Goal: Transaction & Acquisition: Book appointment/travel/reservation

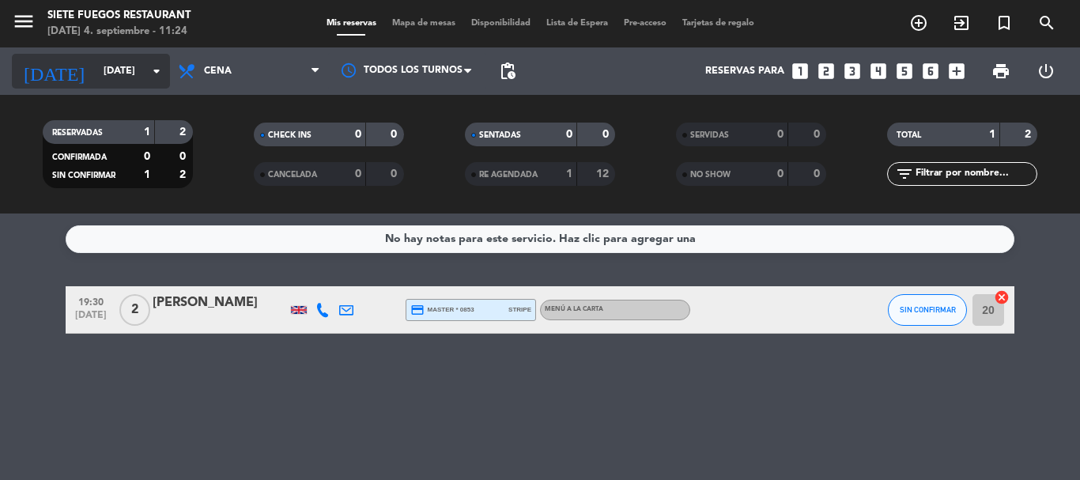
click at [162, 67] on icon "arrow_drop_down" at bounding box center [156, 71] width 19 height 19
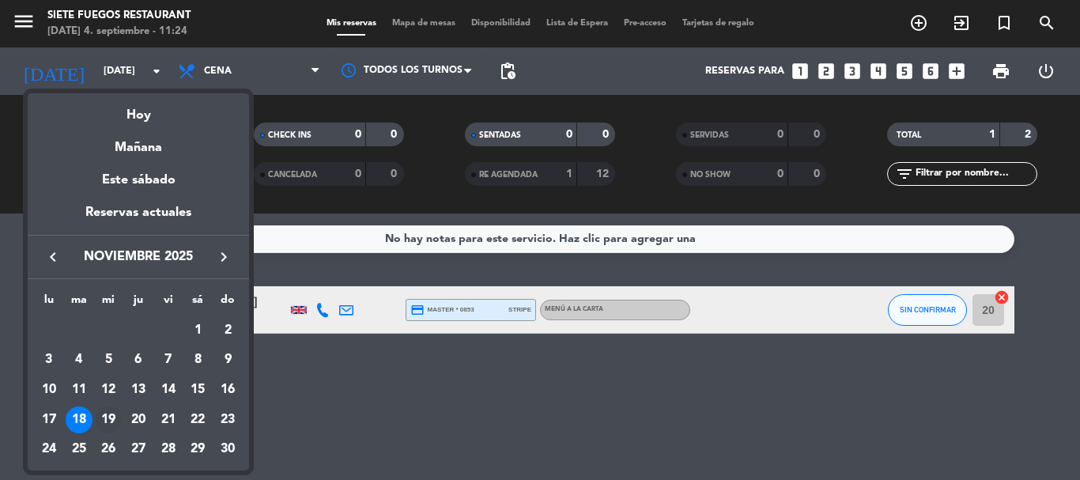
click at [108, 417] on div "19" at bounding box center [108, 419] width 27 height 27
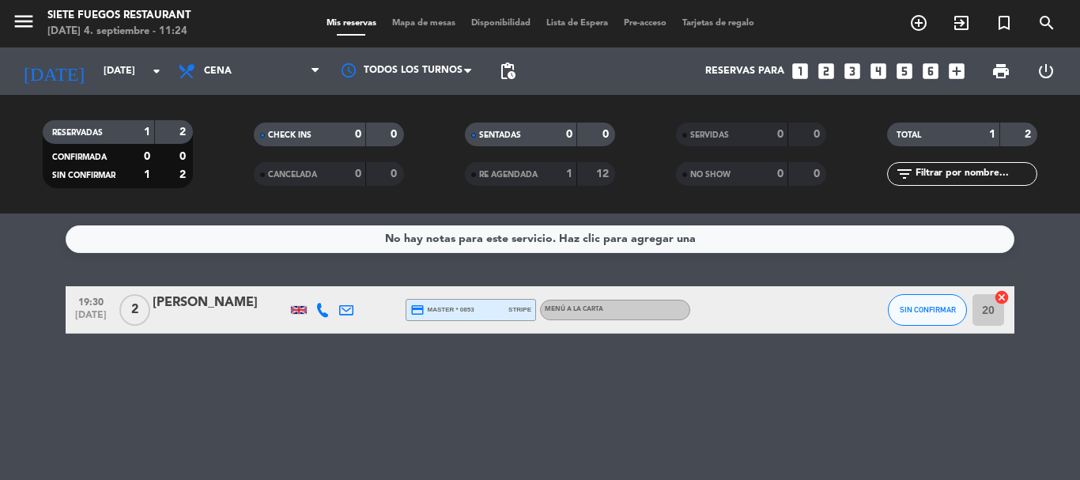
type input "[DATE]"
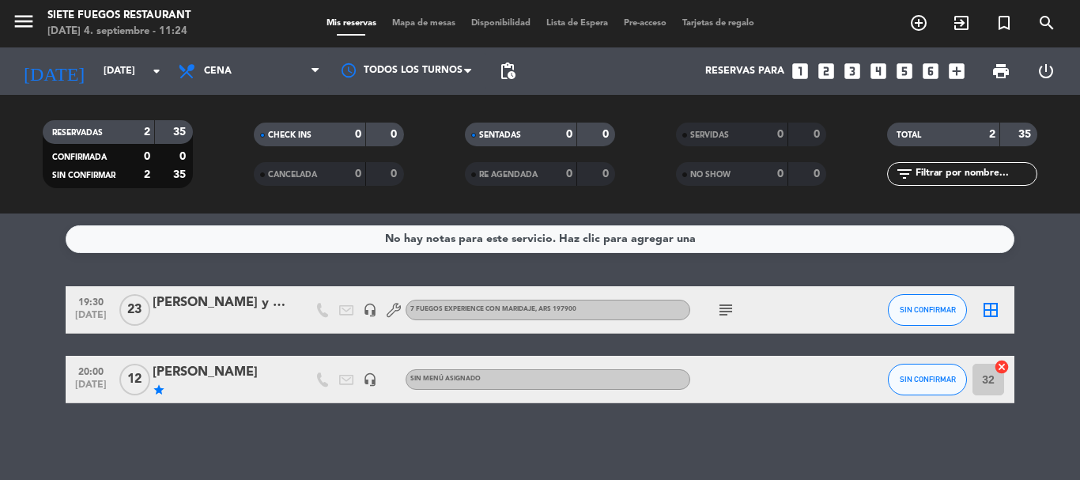
click at [283, 375] on div "[PERSON_NAME]" at bounding box center [220, 372] width 134 height 21
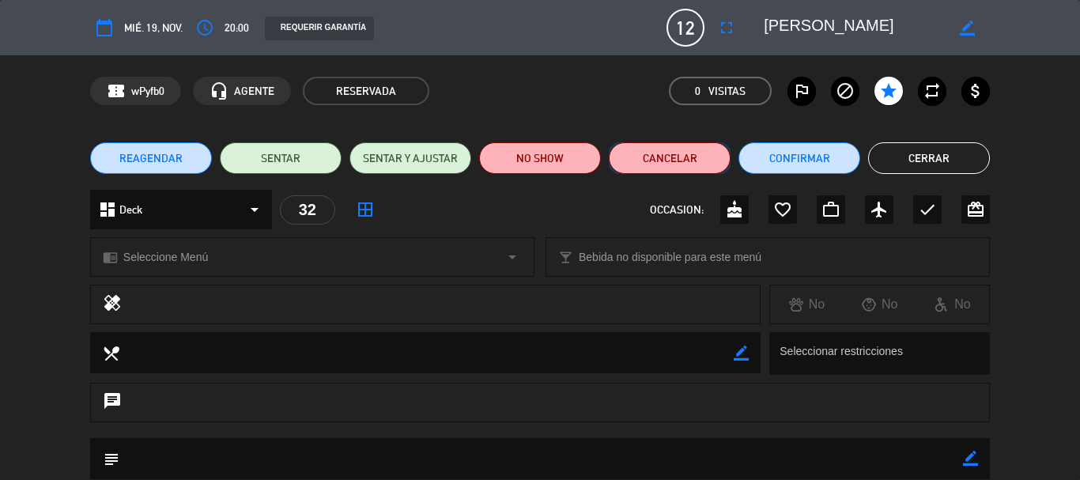
click at [689, 158] on button "Cancelar" at bounding box center [670, 158] width 122 height 32
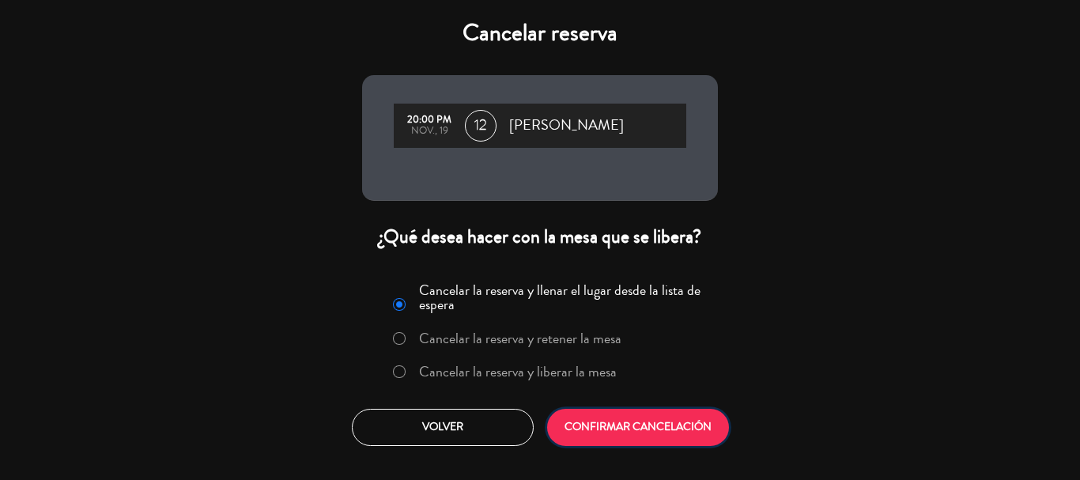
click at [663, 423] on button "CONFIRMAR CANCELACIÓN" at bounding box center [638, 427] width 182 height 37
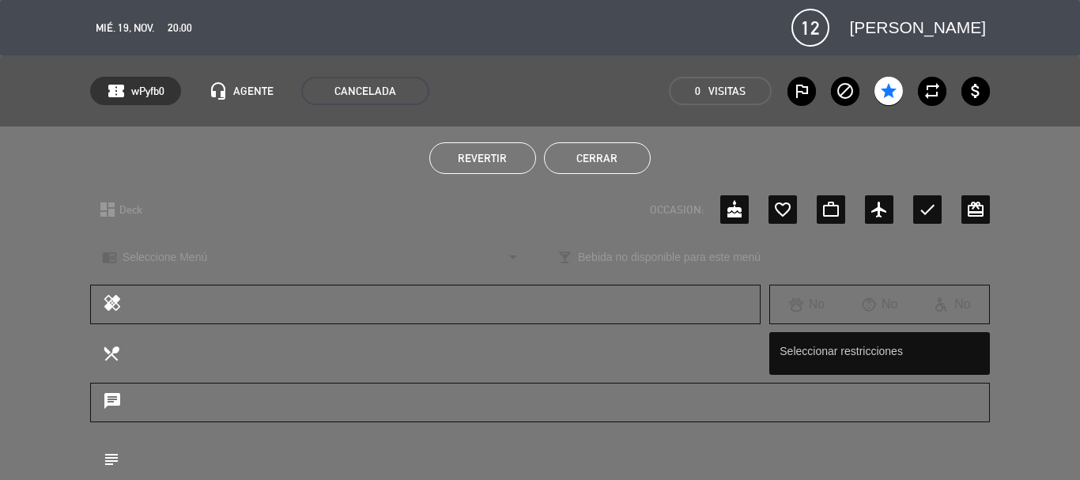
click at [614, 158] on button "Cerrar" at bounding box center [597, 158] width 107 height 32
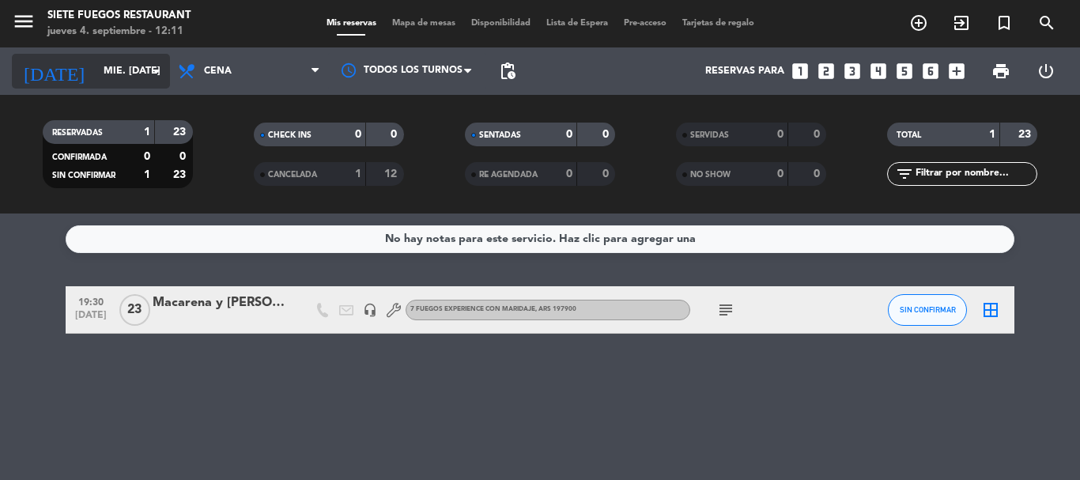
click at [142, 70] on input "mié. [DATE]" at bounding box center [163, 71] width 134 height 27
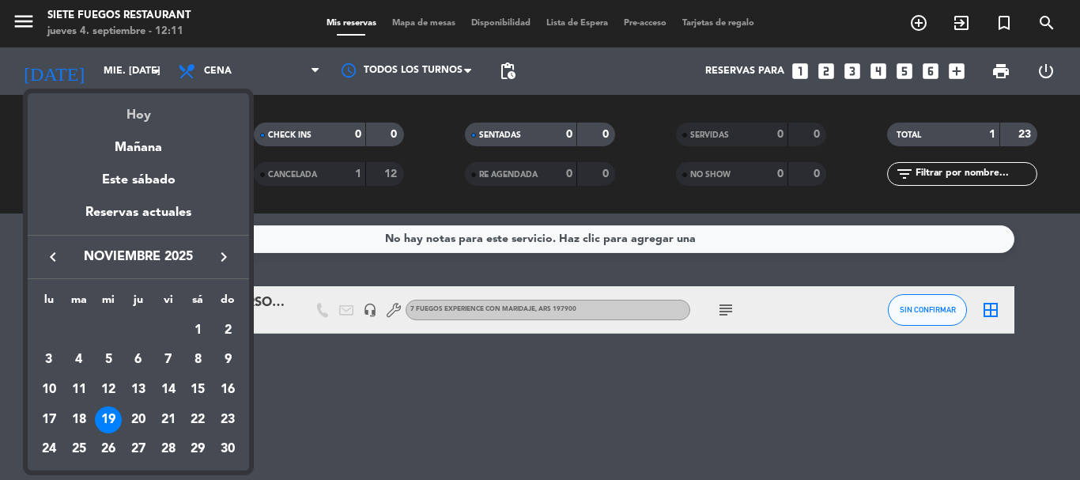
click at [137, 121] on div "Hoy" at bounding box center [138, 109] width 221 height 32
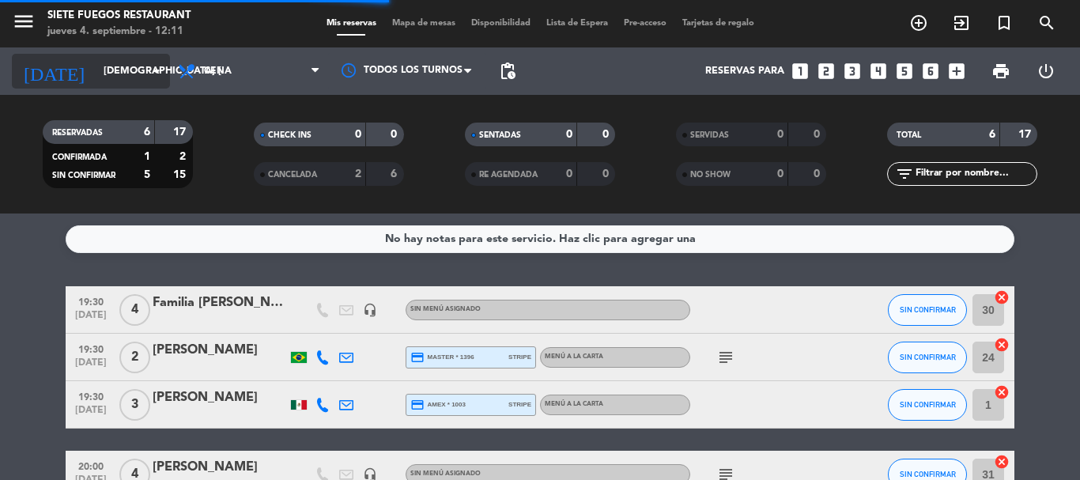
click at [160, 81] on input "[DEMOGRAPHIC_DATA] [DATE]" at bounding box center [163, 71] width 134 height 27
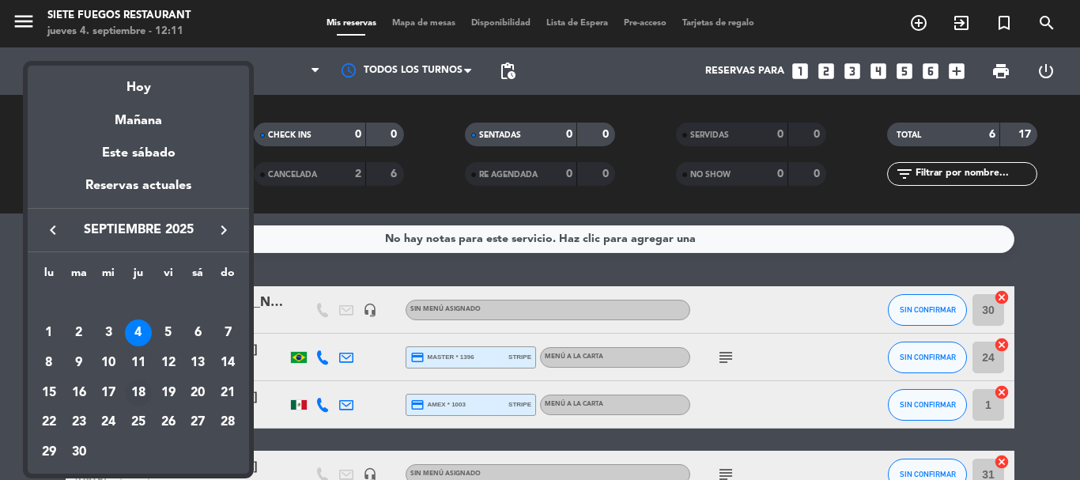
click at [137, 391] on div "18" at bounding box center [138, 392] width 27 height 27
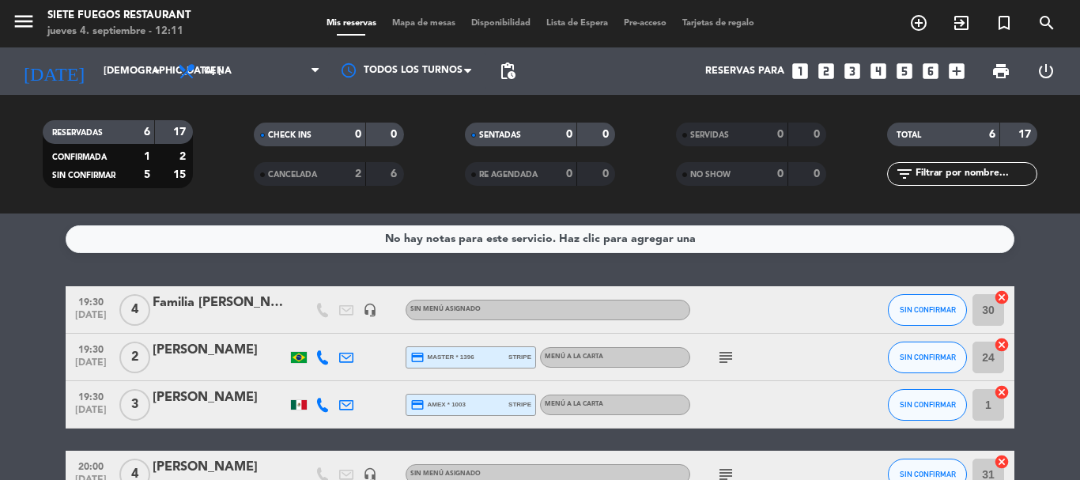
type input "[DEMOGRAPHIC_DATA] [DATE]"
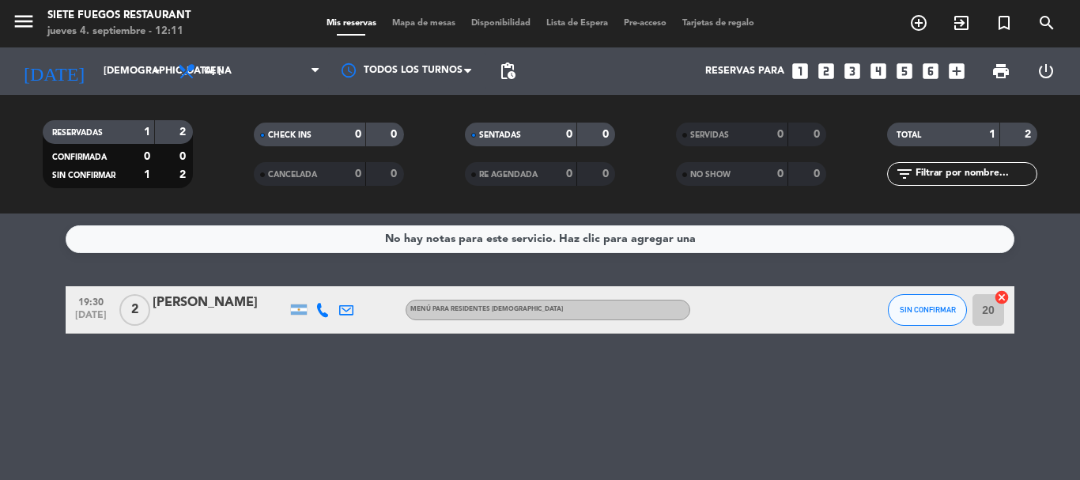
click at [426, 35] on div "menu Siete Fuegos Restaurant jueves 4. septiembre - 12:11 Mis reservas Mapa de …" at bounding box center [540, 23] width 1080 height 47
click at [425, 32] on div "menu Siete Fuegos Restaurant jueves 4. septiembre - 12:11 Mis reservas Mapa de …" at bounding box center [540, 23] width 1080 height 47
click at [417, 19] on span "Mapa de mesas" at bounding box center [423, 23] width 79 height 9
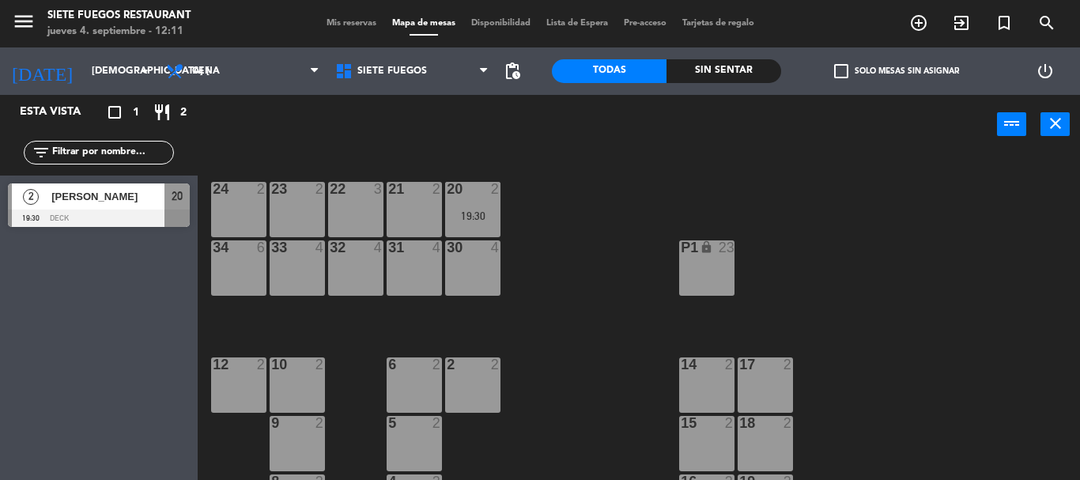
click at [296, 212] on div "23 2" at bounding box center [297, 209] width 55 height 55
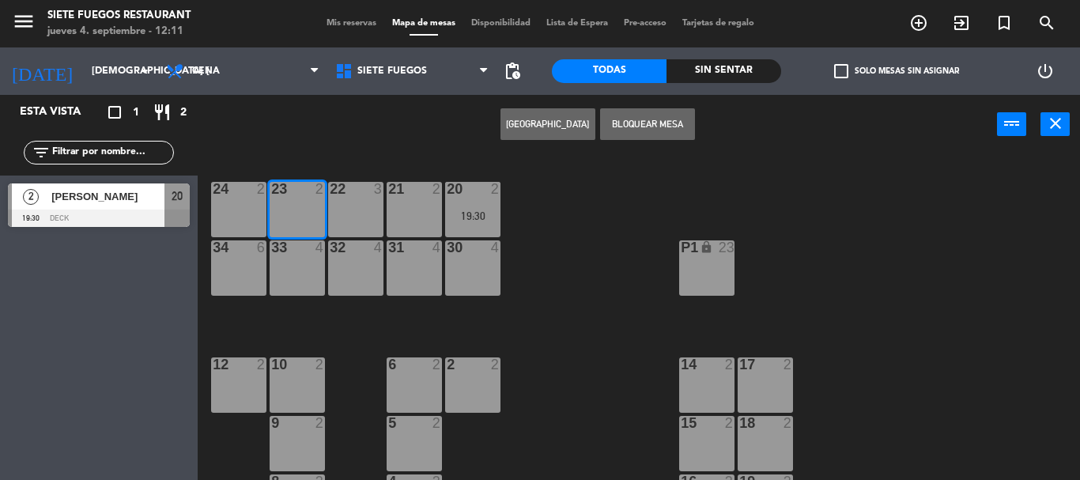
click at [545, 134] on button "Crear Reserva" at bounding box center [547, 124] width 95 height 32
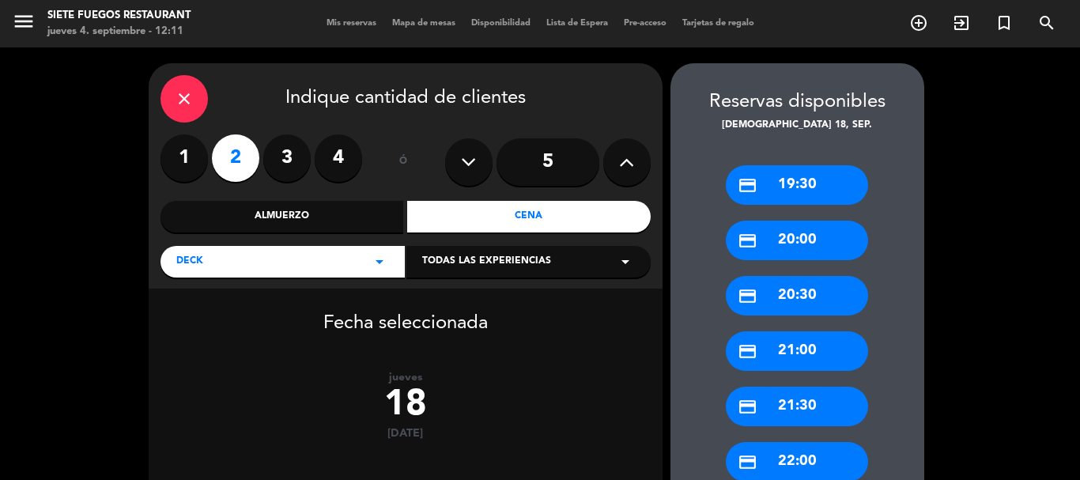
click at [825, 230] on div "credit_card 20:00" at bounding box center [797, 241] width 142 height 40
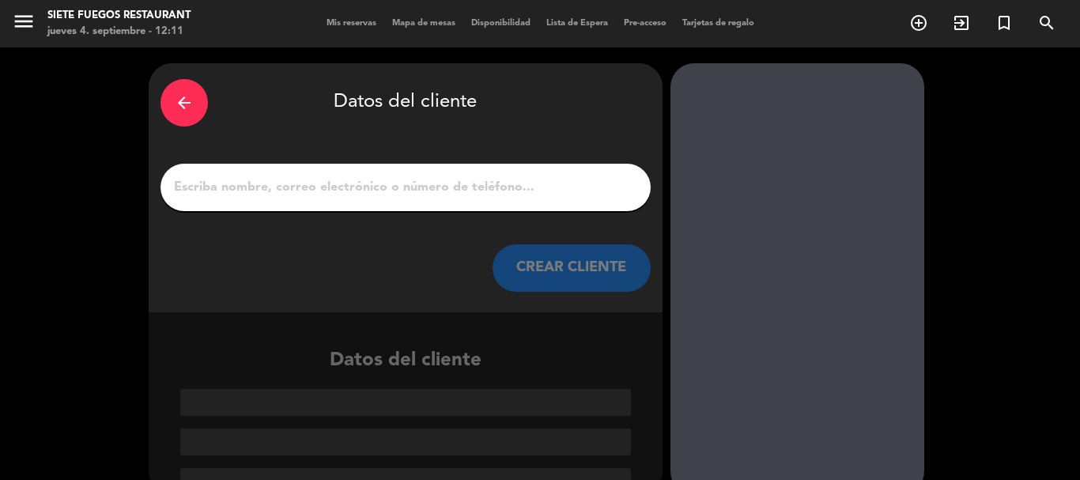
click at [388, 192] on input "1" at bounding box center [405, 187] width 466 height 22
paste input "Vinicius Pereira"
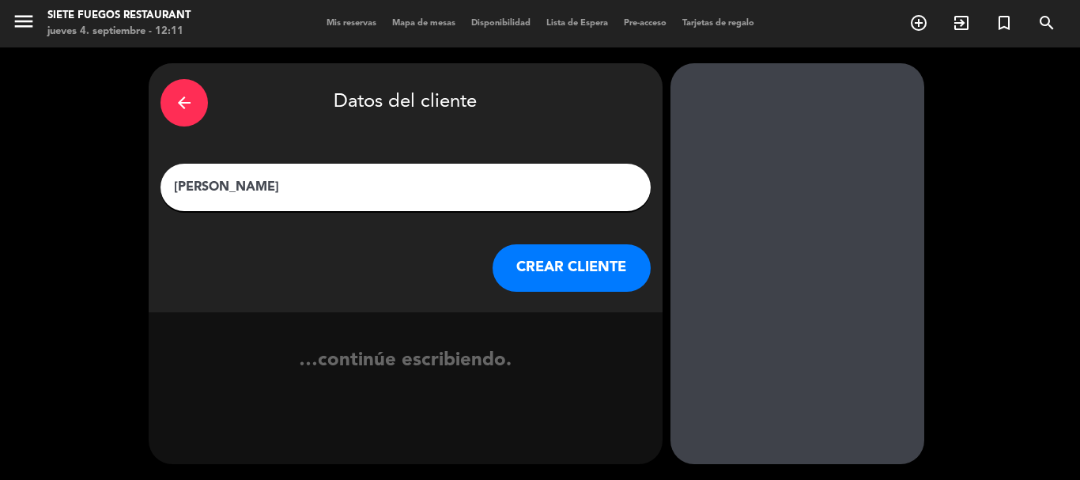
type input "Vinicius Pereira"
click at [602, 286] on button "CREAR CLIENTE" at bounding box center [572, 267] width 158 height 47
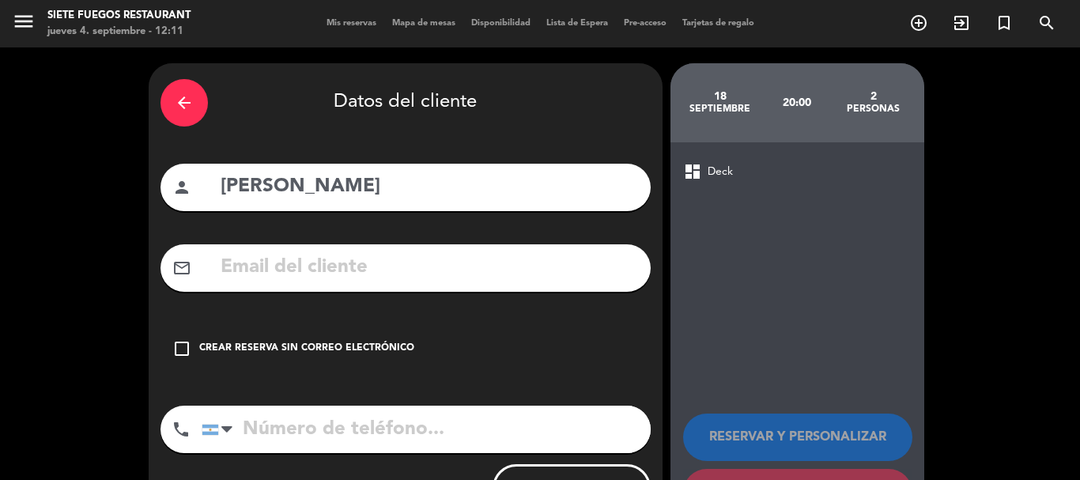
click at [184, 351] on icon "check_box_outline_blank" at bounding box center [181, 348] width 19 height 19
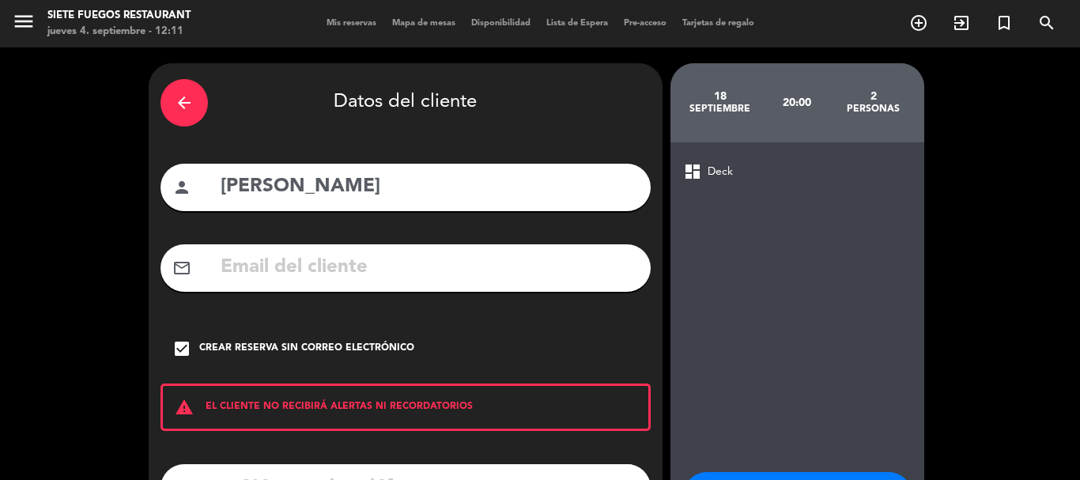
scroll to position [130, 0]
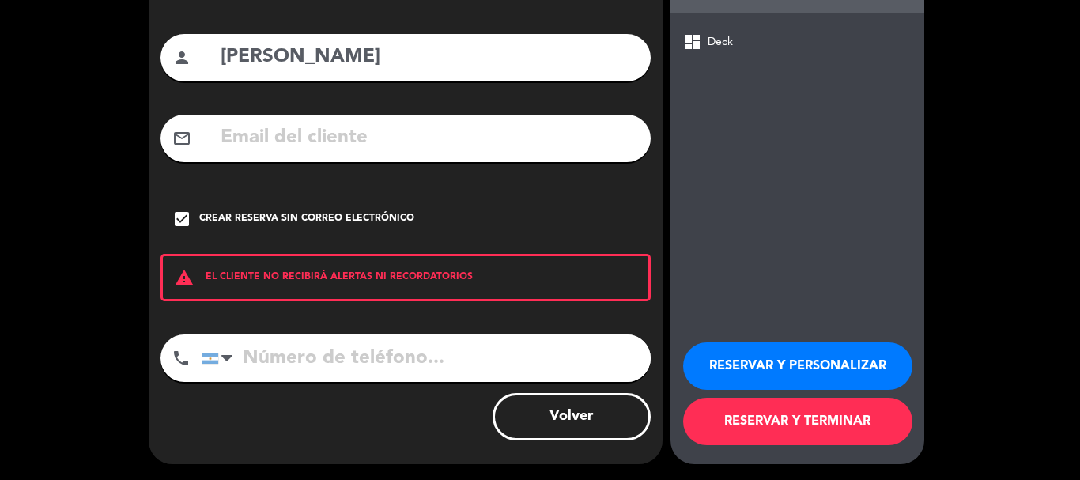
click at [831, 379] on button "RESERVAR Y PERSONALIZAR" at bounding box center [797, 365] width 229 height 47
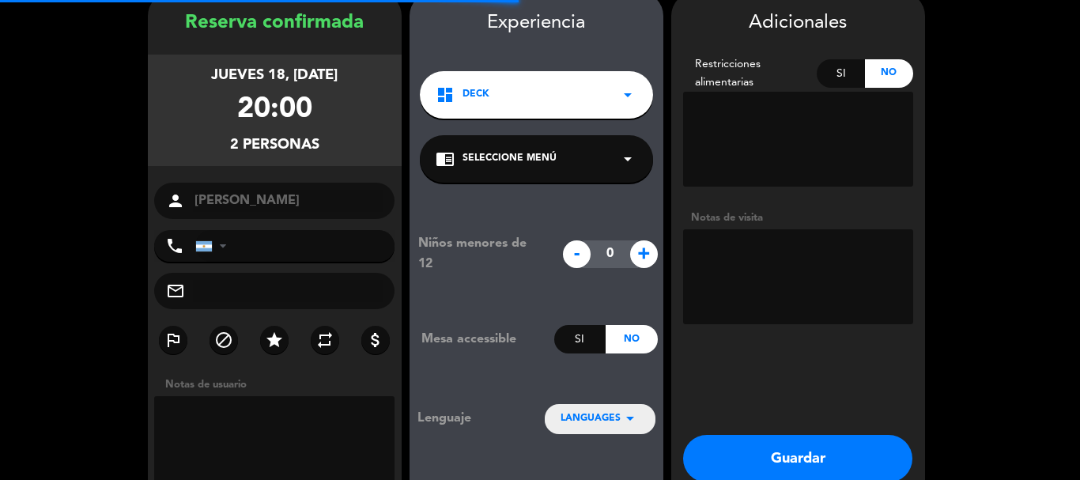
scroll to position [63, 0]
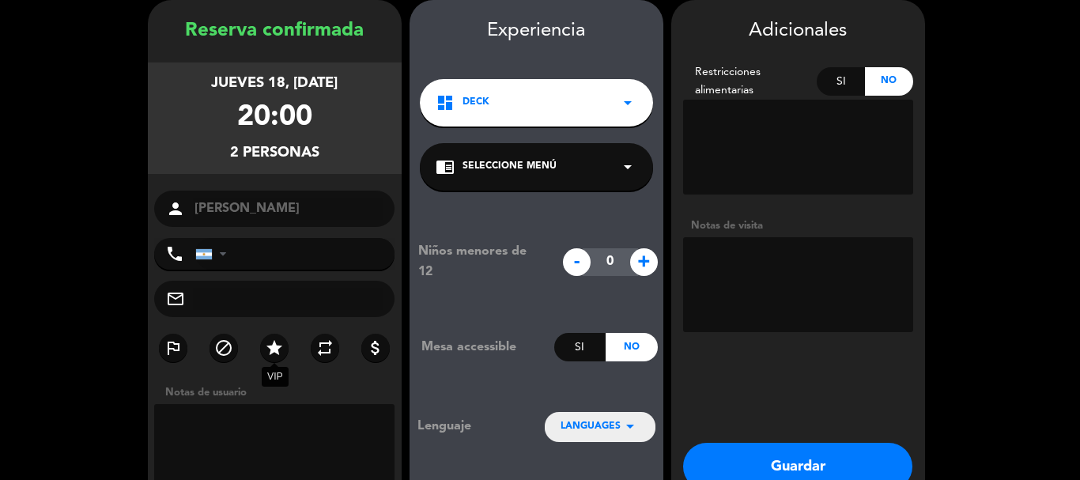
click at [276, 347] on icon "star" at bounding box center [274, 347] width 19 height 19
click at [275, 431] on textarea at bounding box center [274, 451] width 241 height 95
type textarea "es owner"
click at [727, 274] on textarea at bounding box center [798, 284] width 230 height 95
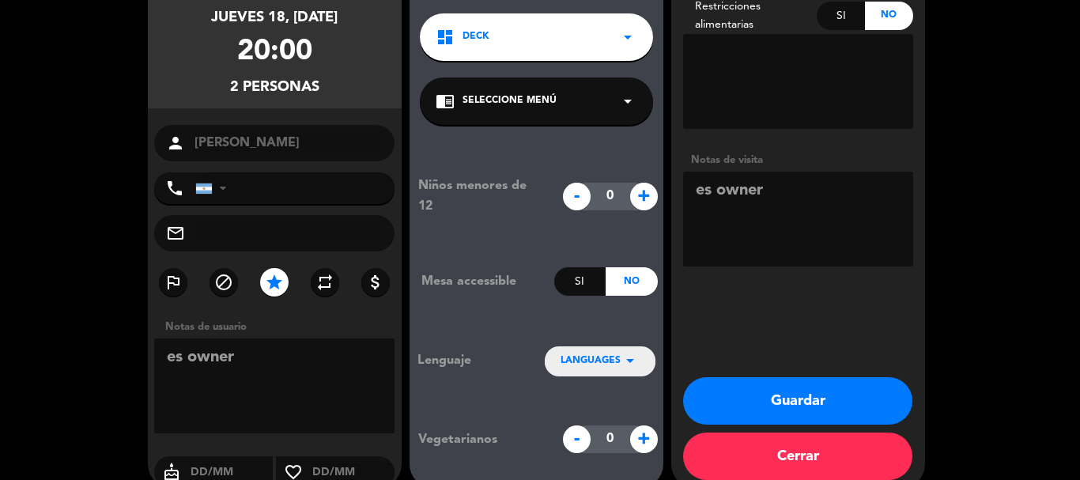
scroll to position [132, 0]
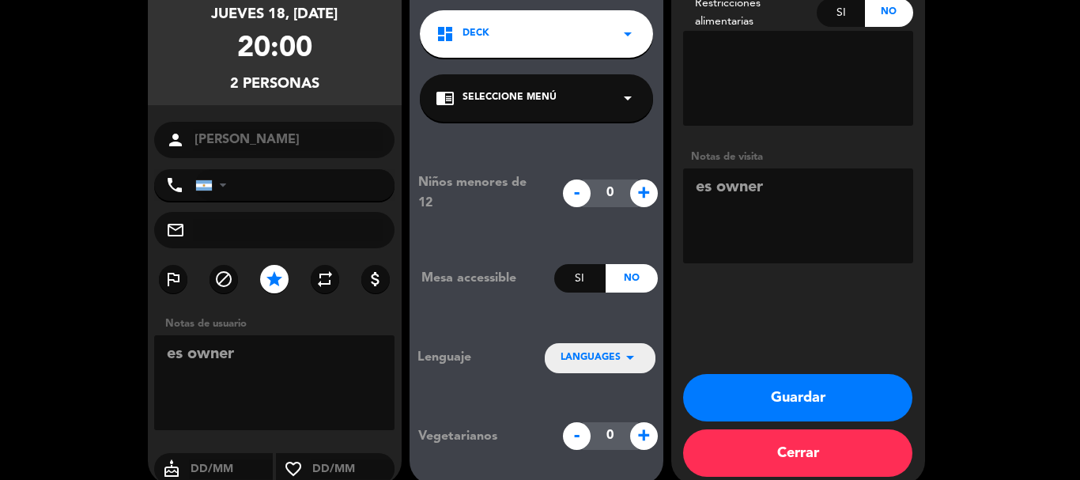
type textarea "es owner"
click at [834, 394] on button "Guardar" at bounding box center [797, 397] width 229 height 47
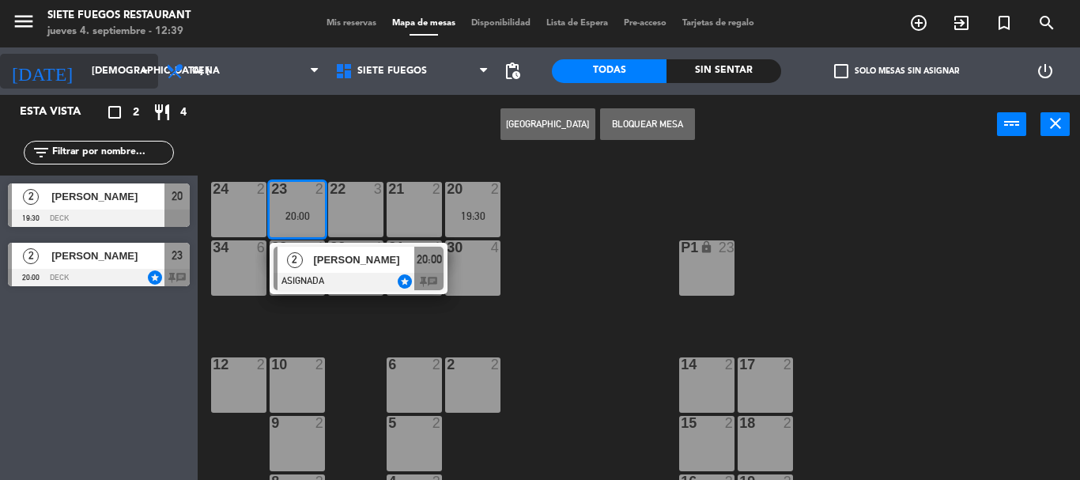
click at [138, 84] on input "jue. 18 sep." at bounding box center [151, 71] width 134 height 27
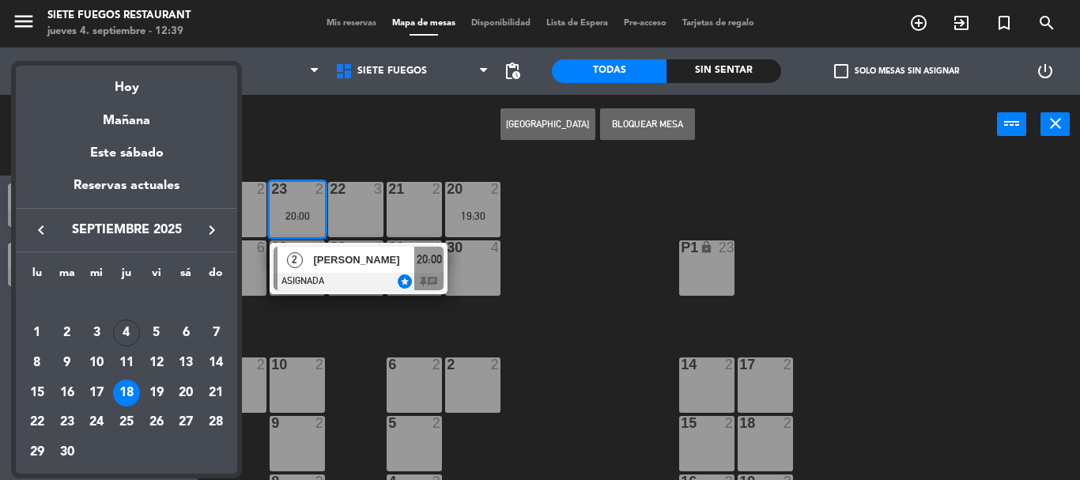
click at [209, 229] on icon "keyboard_arrow_right" at bounding box center [211, 230] width 19 height 19
click at [95, 452] on div "29" at bounding box center [96, 452] width 27 height 27
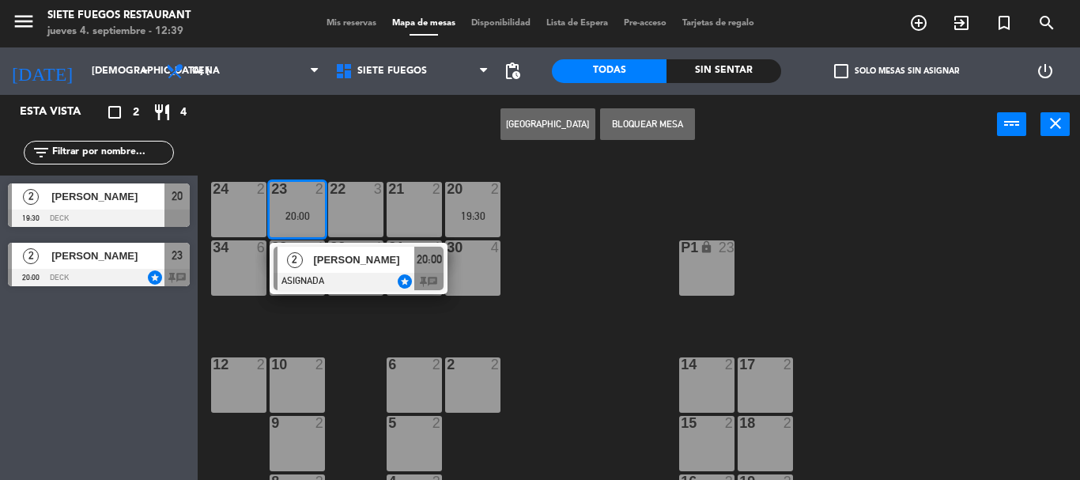
type input "mié. 29 oct."
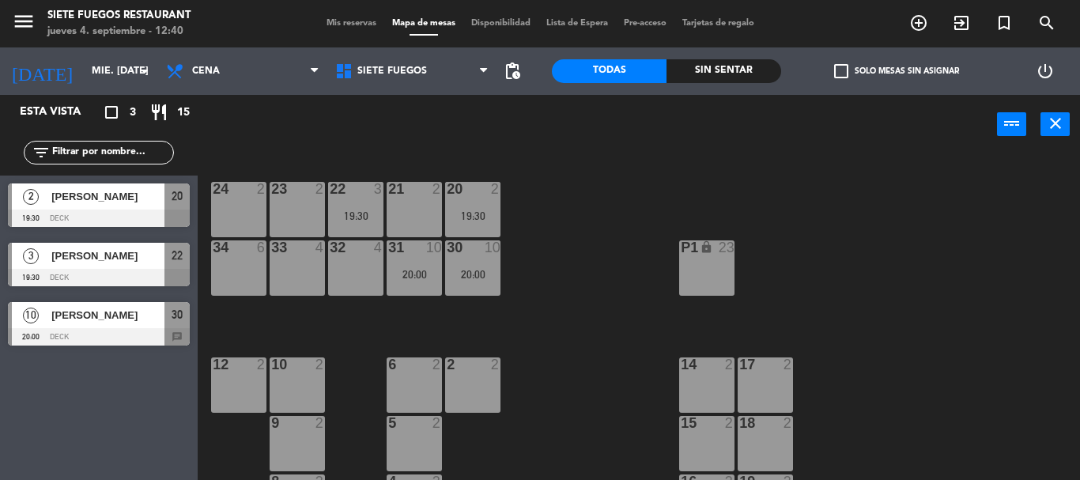
click at [309, 205] on div "23 2" at bounding box center [297, 209] width 55 height 55
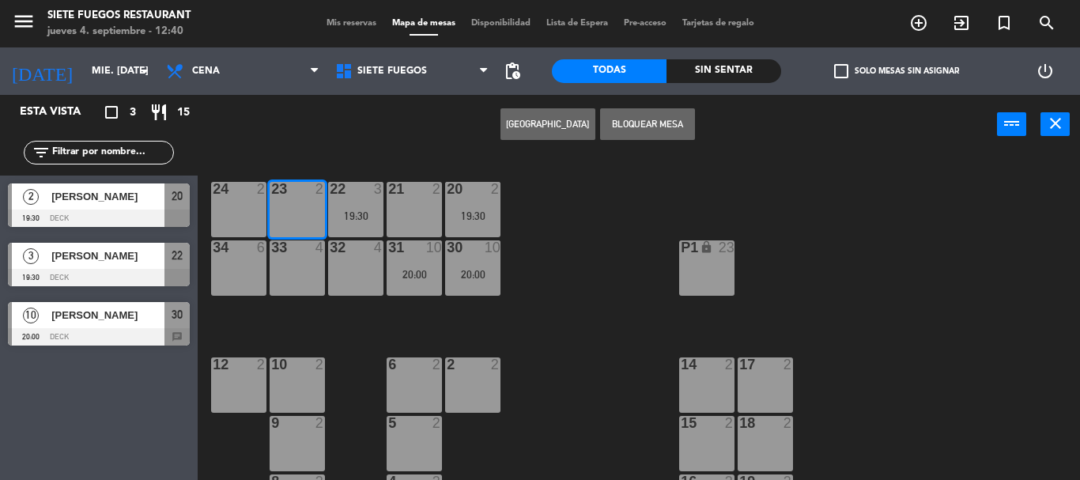
click at [568, 125] on button "Crear Reserva" at bounding box center [547, 124] width 95 height 32
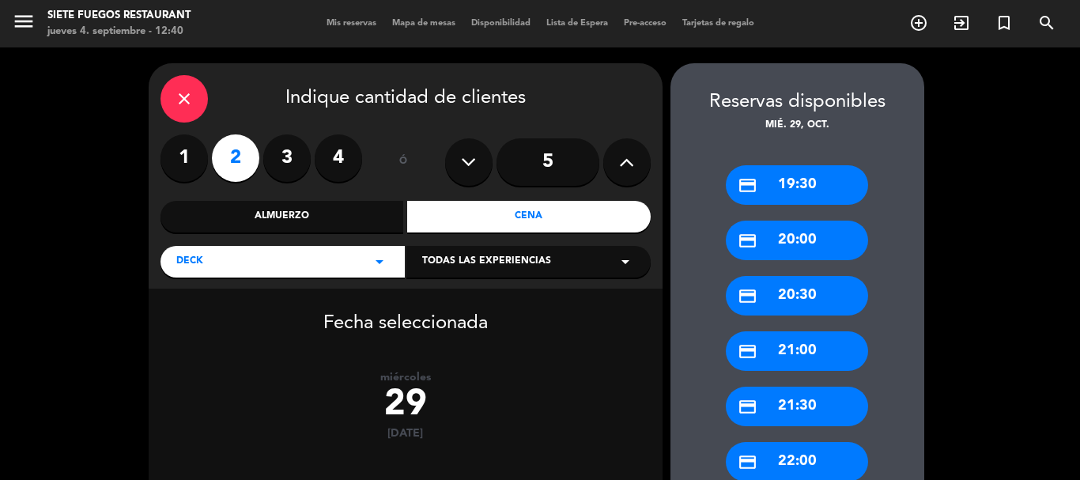
click at [802, 239] on div "credit_card 20:00" at bounding box center [797, 241] width 142 height 40
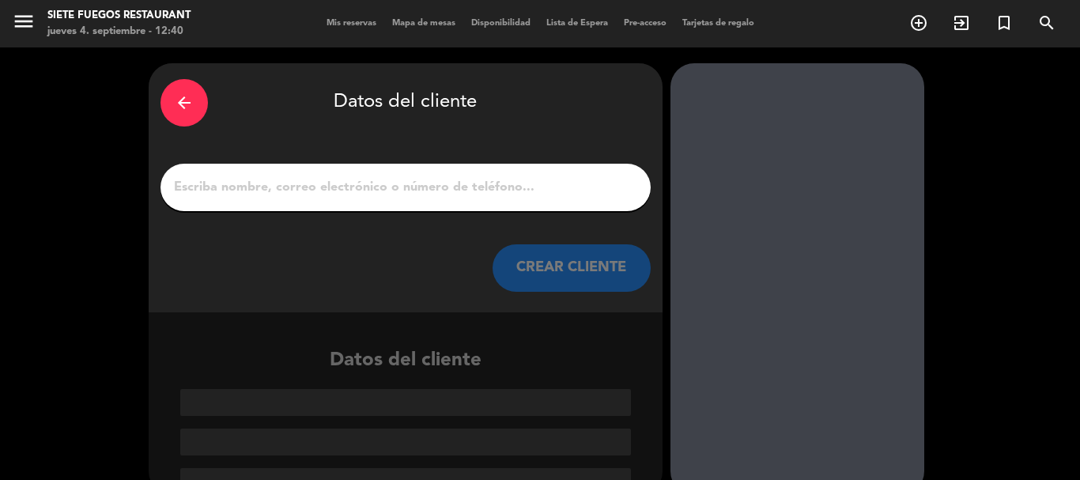
click at [483, 187] on input "1" at bounding box center [405, 187] width 466 height 22
paste input "Marcio Fabbris e Isabela Damatto"
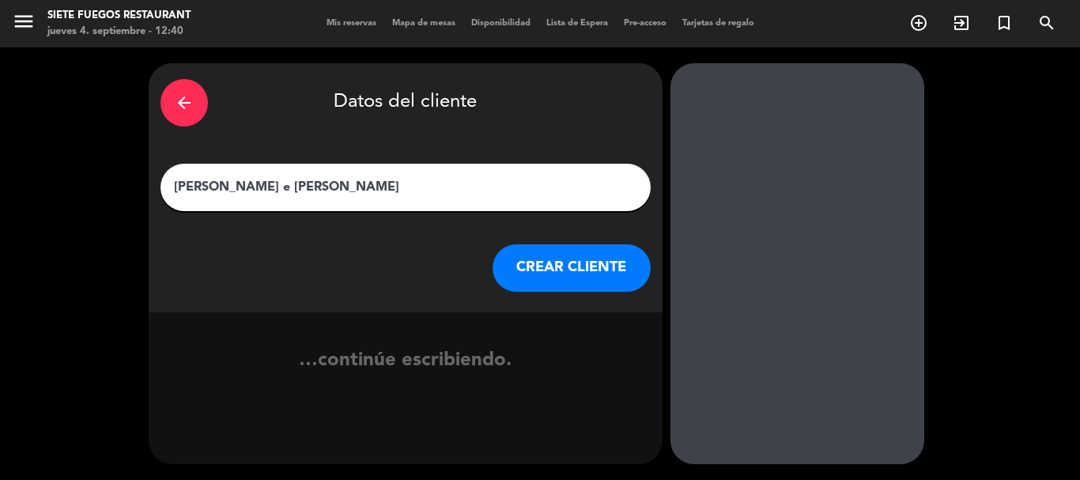
type input "Marcio Fabbris e Isabela Damatto"
click at [576, 267] on button "CREAR CLIENTE" at bounding box center [572, 267] width 158 height 47
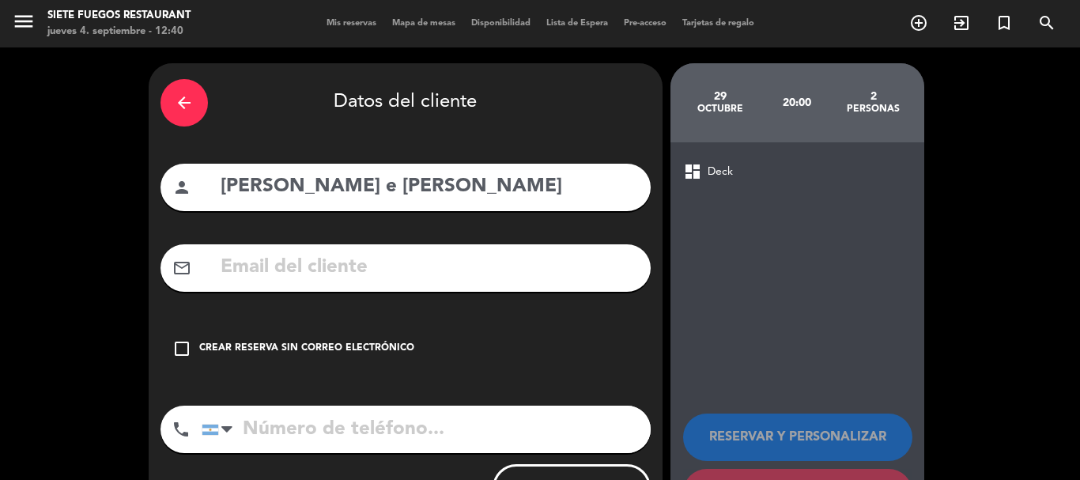
click at [274, 349] on div "Crear reserva sin correo electrónico" at bounding box center [306, 349] width 215 height 16
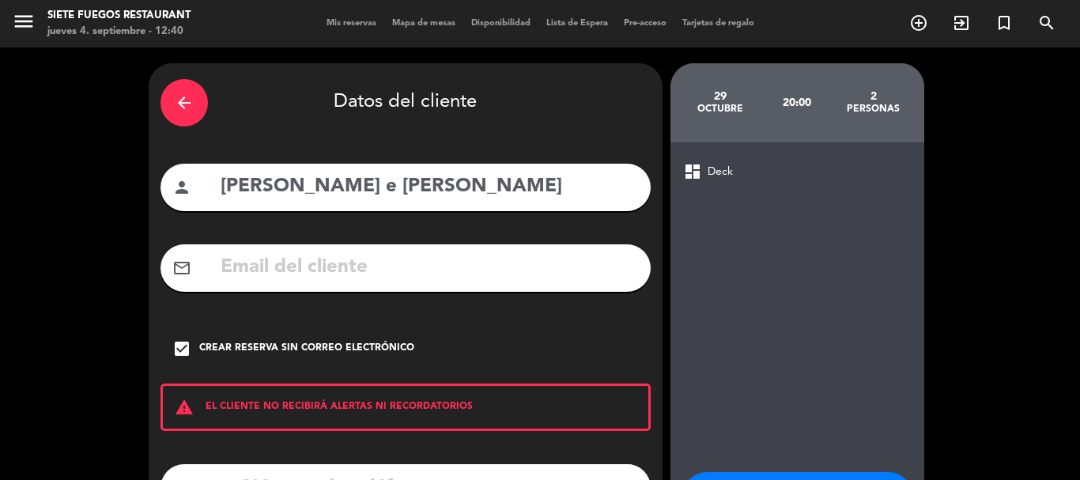
scroll to position [130, 0]
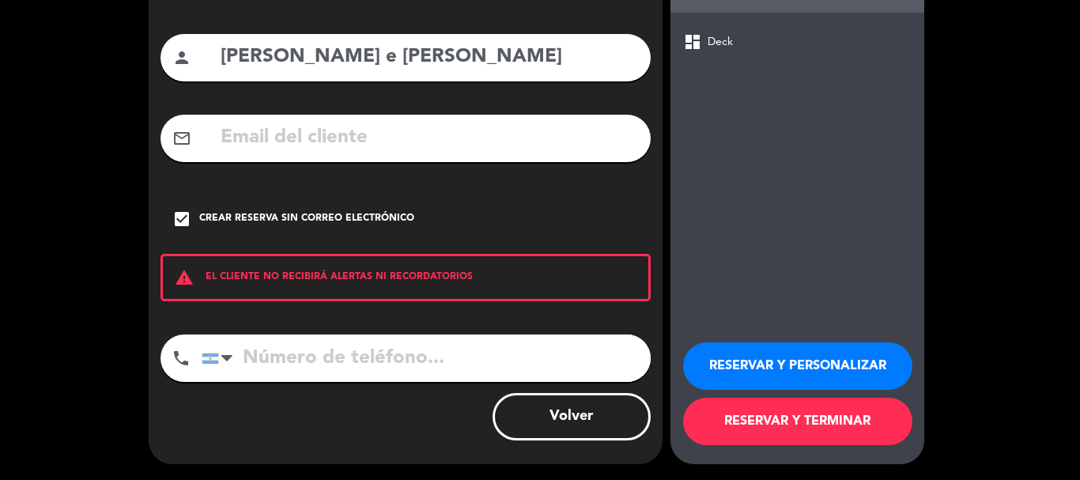
click at [824, 364] on button "RESERVAR Y PERSONALIZAR" at bounding box center [797, 365] width 229 height 47
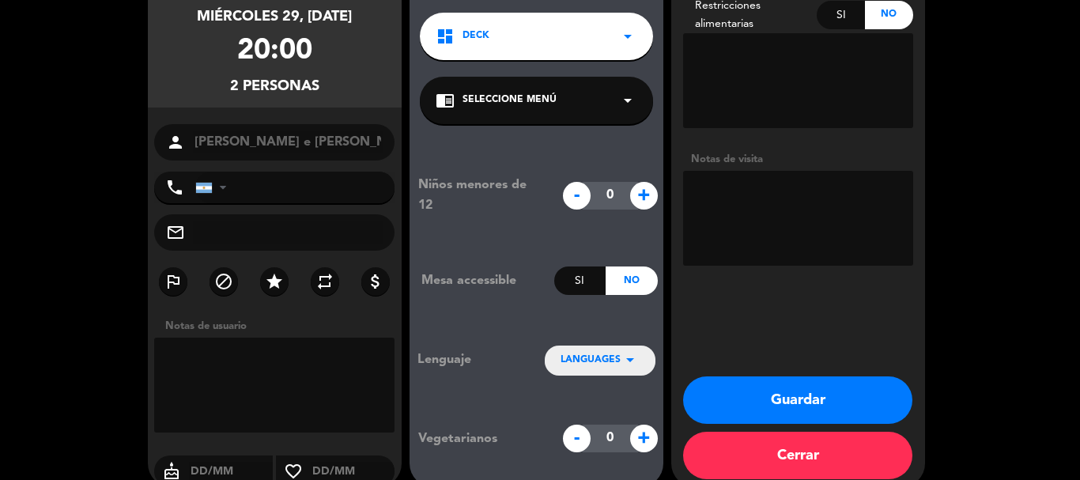
scroll to position [63, 0]
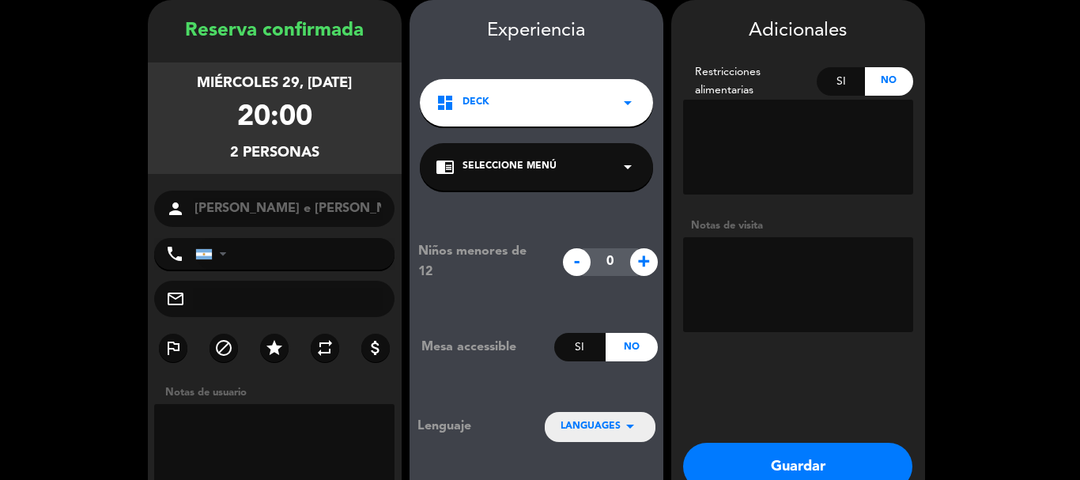
click at [840, 82] on div "Si" at bounding box center [841, 81] width 48 height 28
click at [753, 130] on textarea at bounding box center [798, 147] width 230 height 95
paste textarea "ISABELA TEM INTOLERÊNCIA A LACTOSE, EXCEÇÃO PARA QUEIJOS AMARELOS"
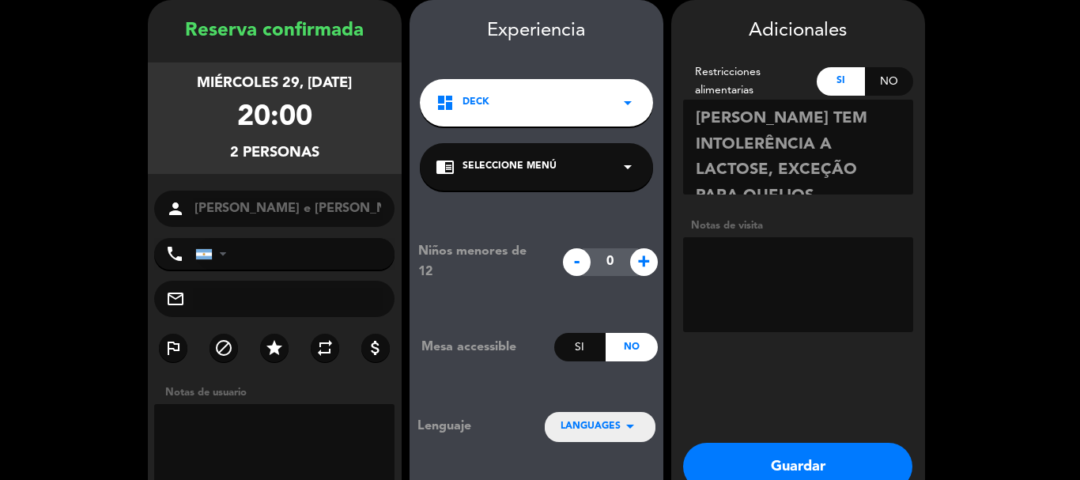
scroll to position [37, 0]
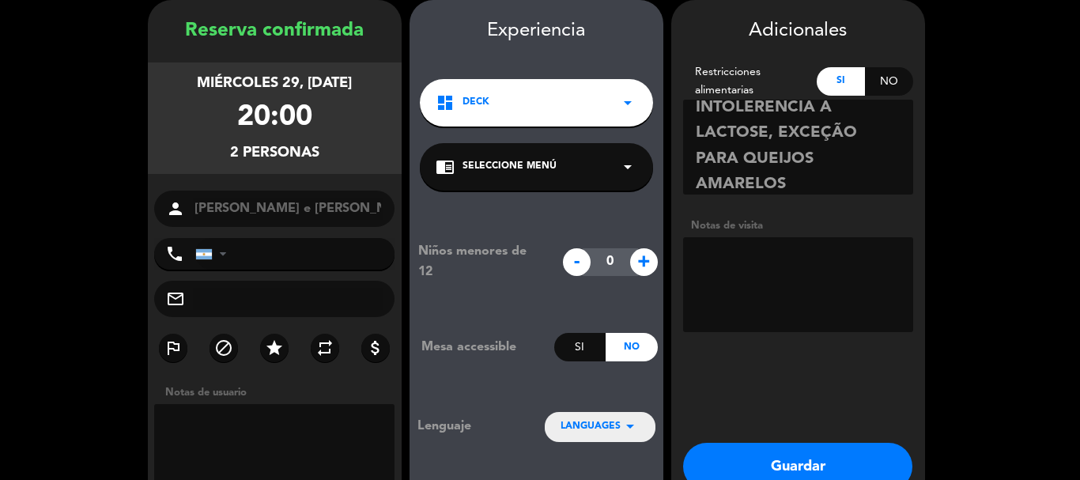
type textarea "ISABELA TEM INTOLERÊNCIA A LACTOSE, EXCEÇÃO PARA QUEIJOS AMARELOS"
click at [807, 456] on button "Guardar" at bounding box center [797, 466] width 229 height 47
